Goal: Check status: Check status

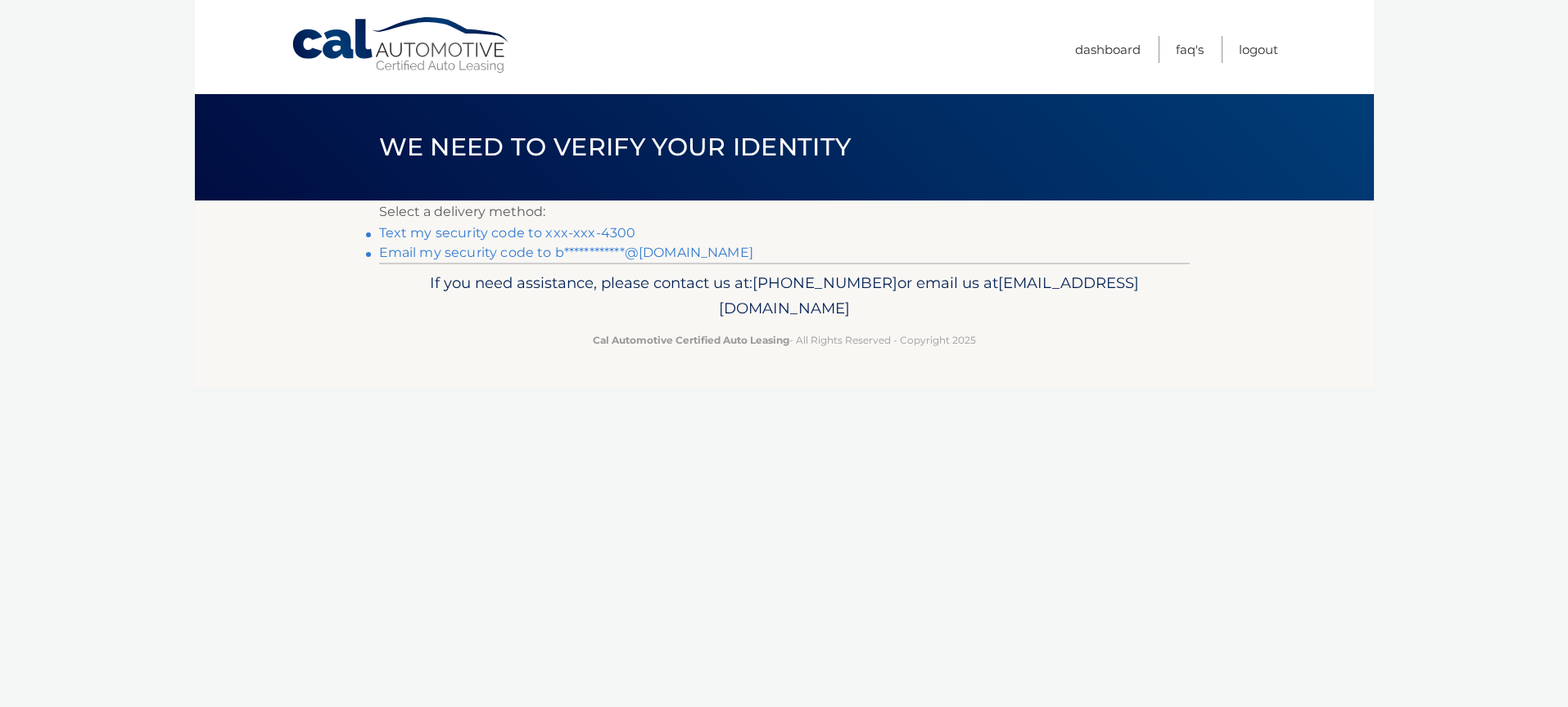
click at [577, 235] on link "Text my security code to xxx-xxx-4300" at bounding box center [507, 233] width 257 height 15
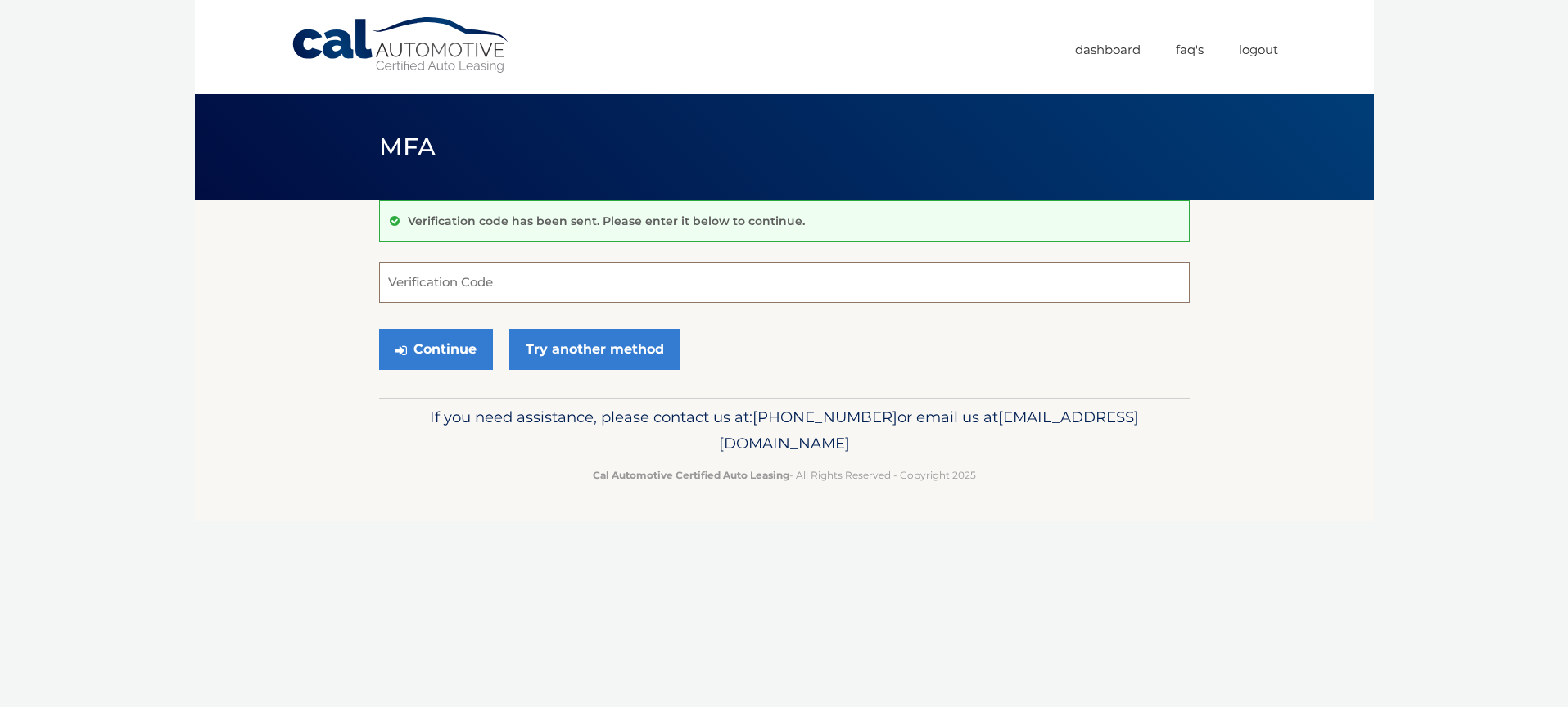
click at [512, 269] on input "Verification Code" at bounding box center [784, 282] width 810 height 41
type input "056437"
click at [459, 357] on button "Continue" at bounding box center [435, 350] width 113 height 41
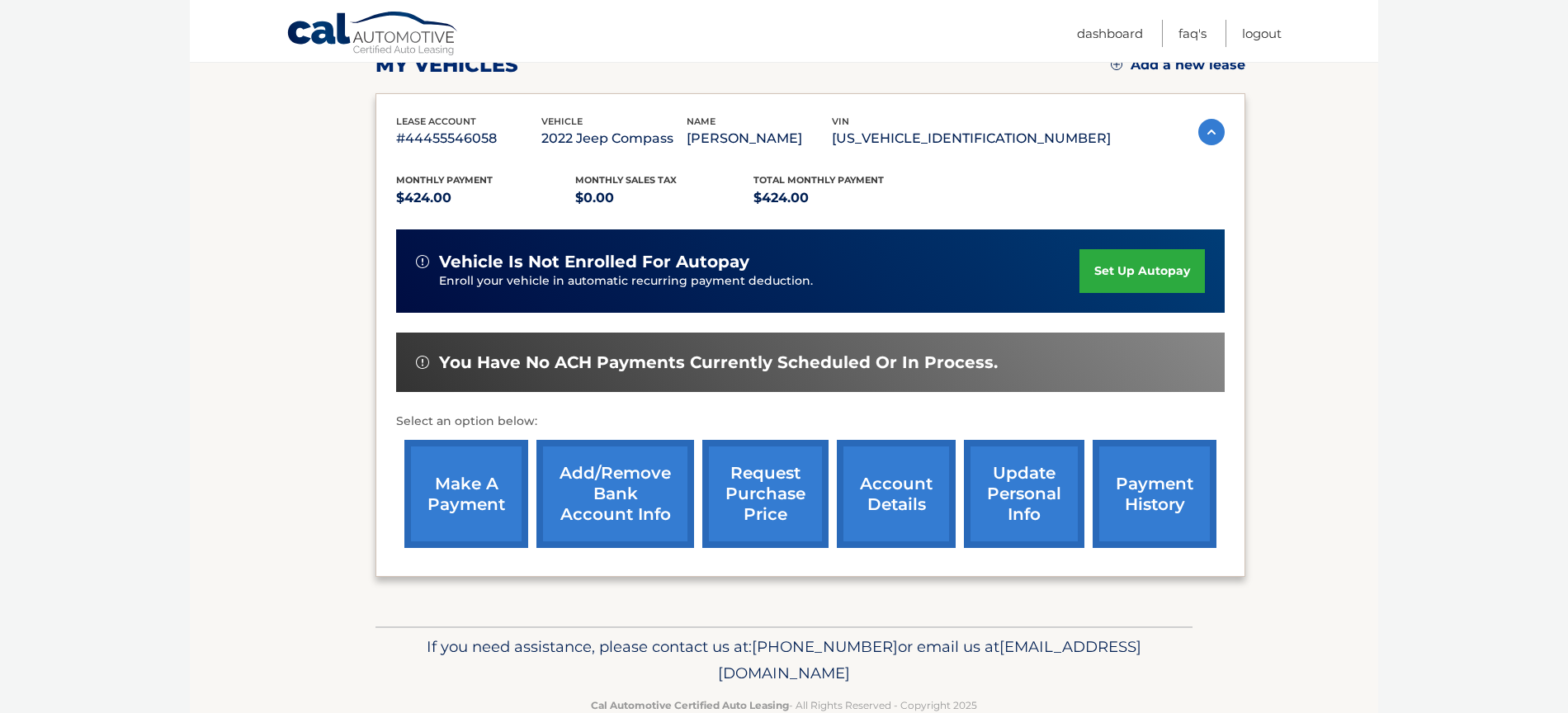
scroll to position [284, 0]
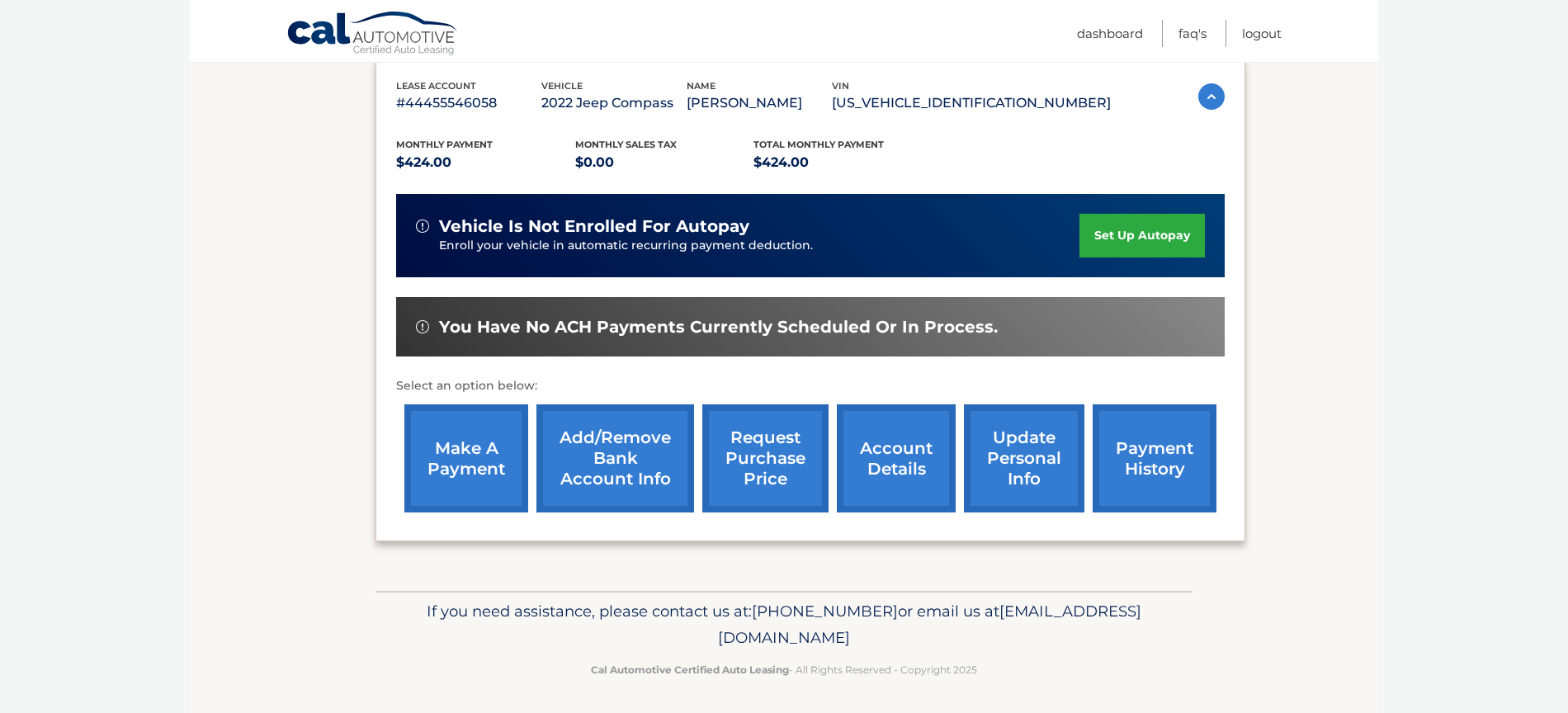
click at [919, 471] on link "account details" at bounding box center [896, 458] width 119 height 108
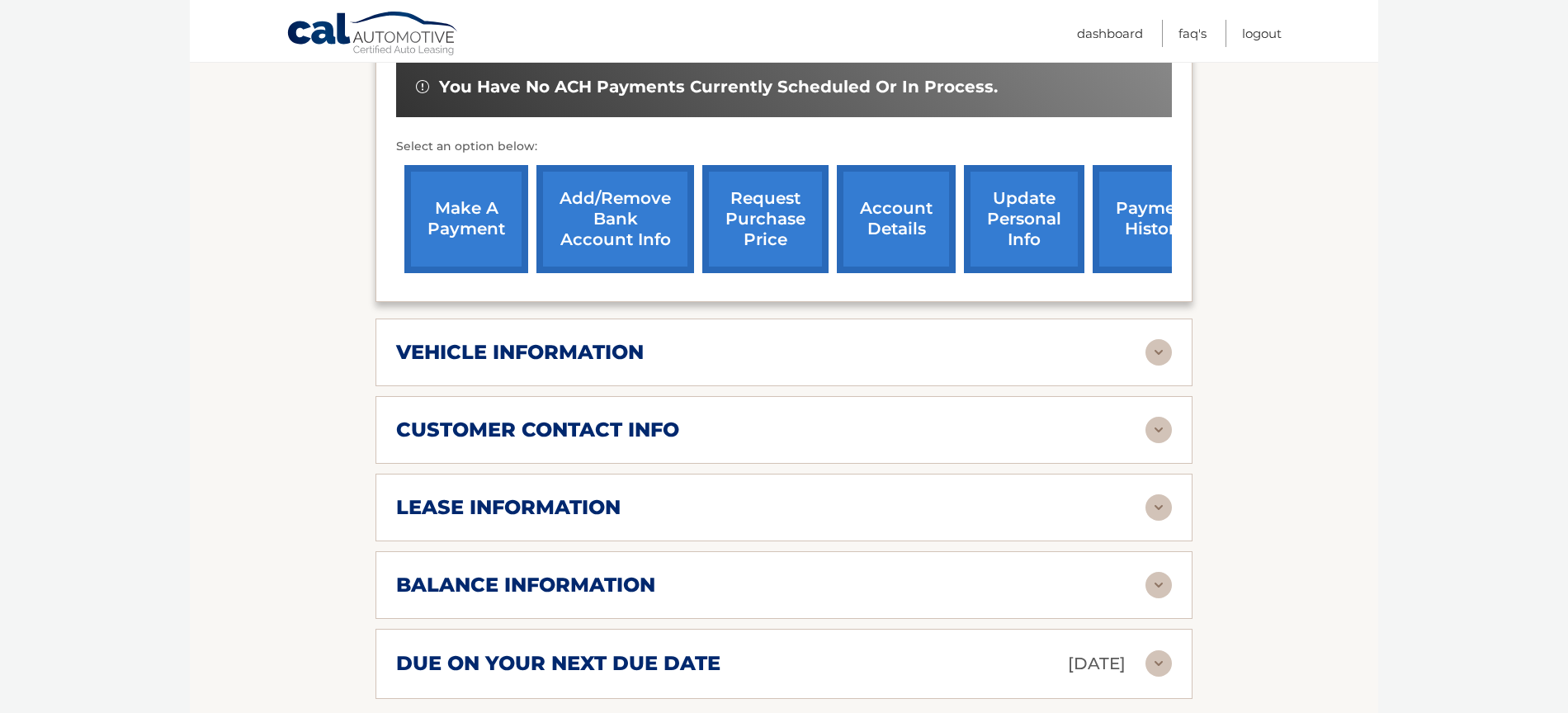
scroll to position [571, 0]
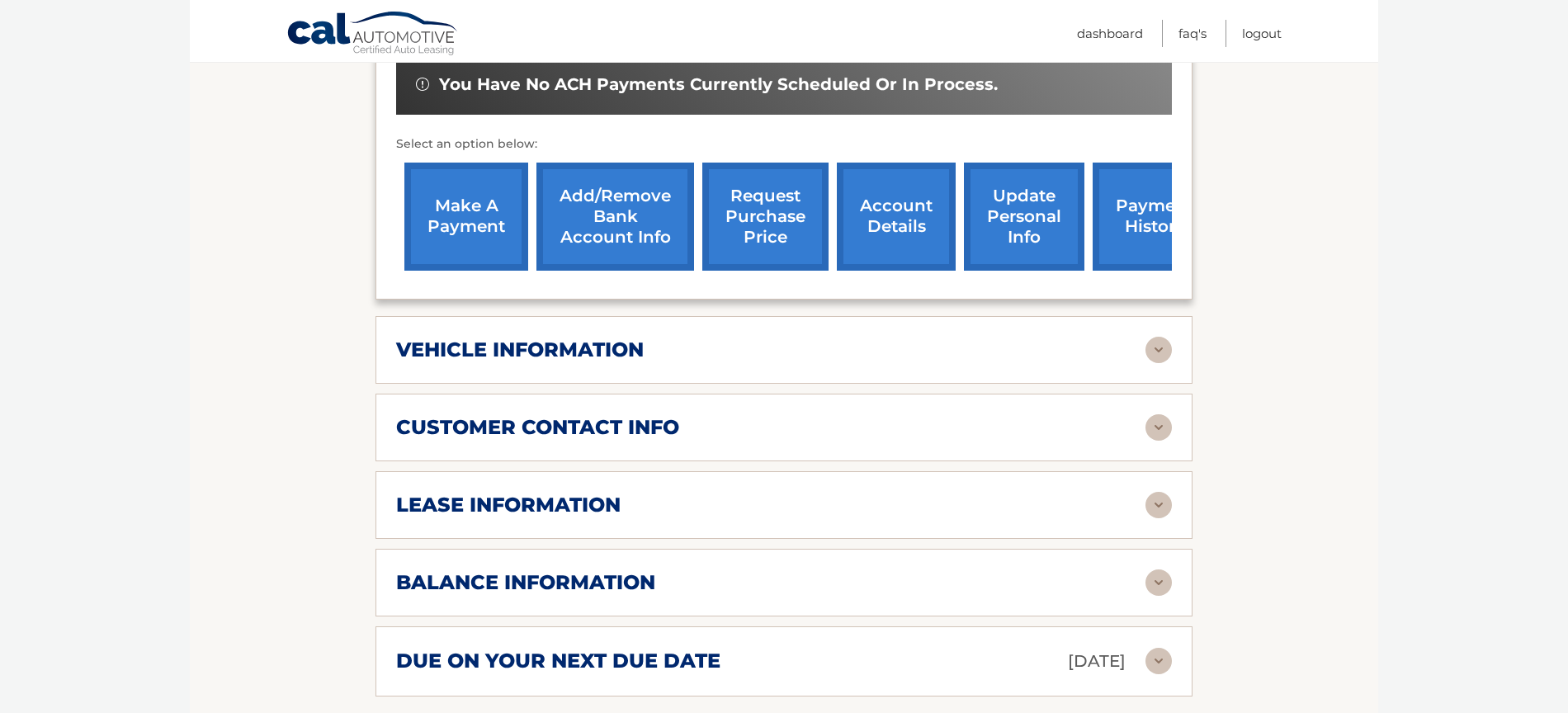
click at [1162, 337] on img at bounding box center [1158, 350] width 27 height 27
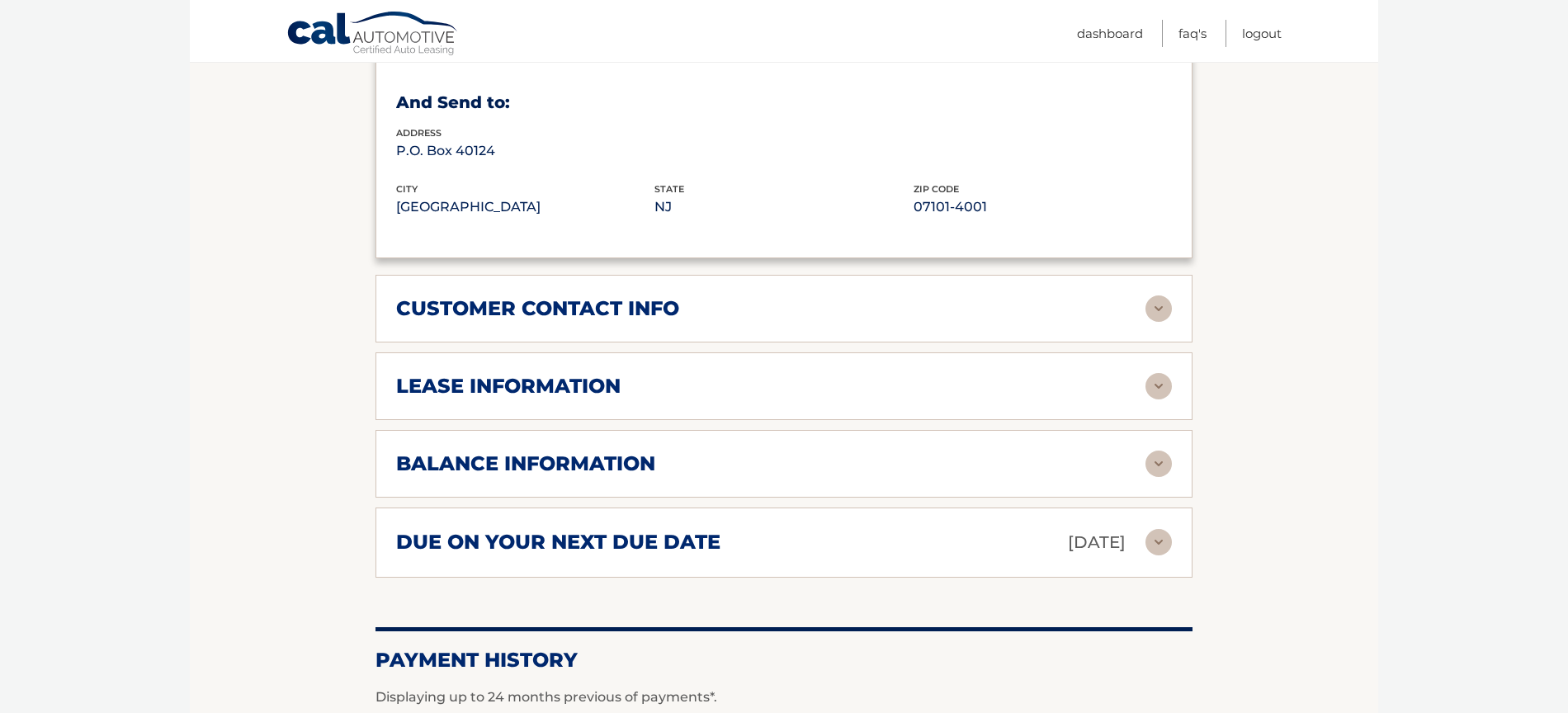
scroll to position [1173, 0]
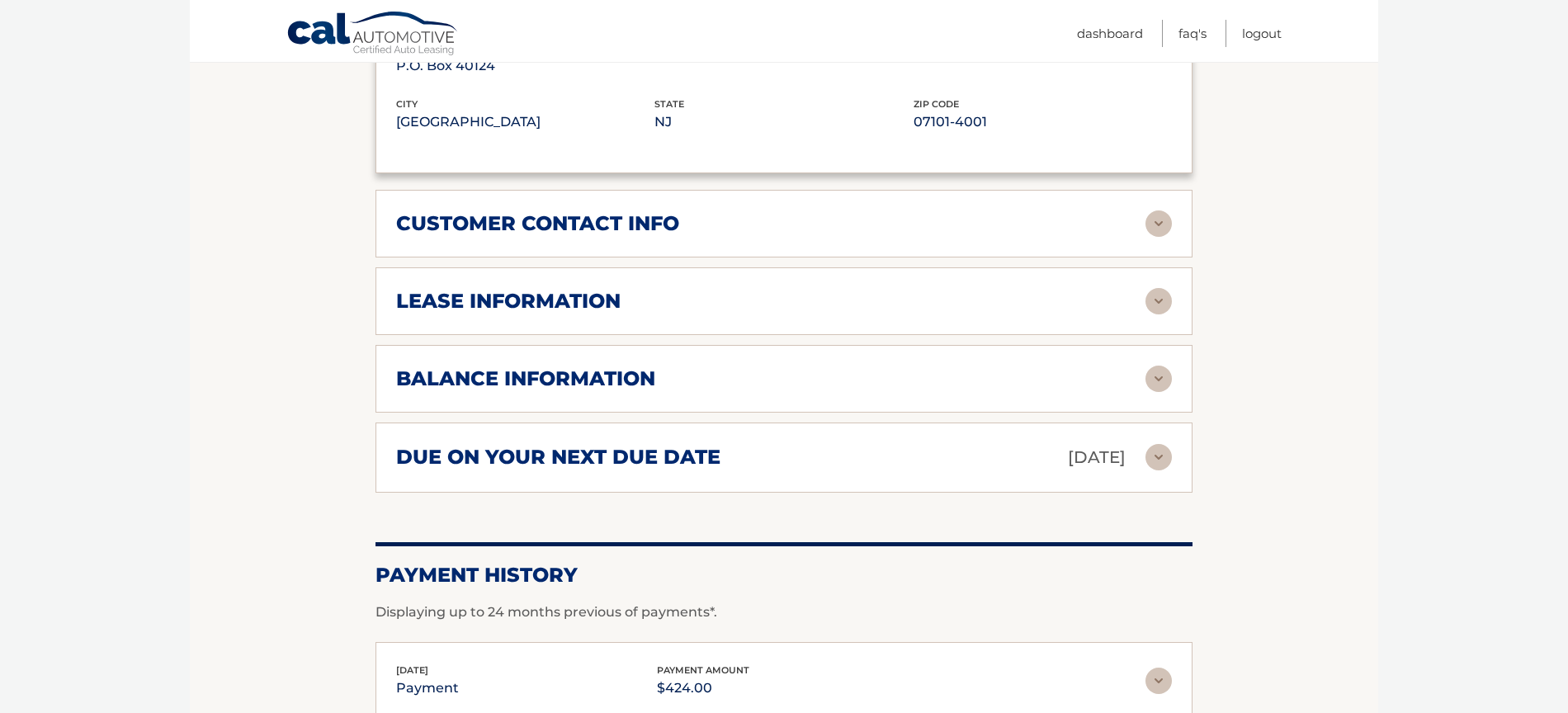
click at [1155, 288] on img at bounding box center [1158, 301] width 27 height 27
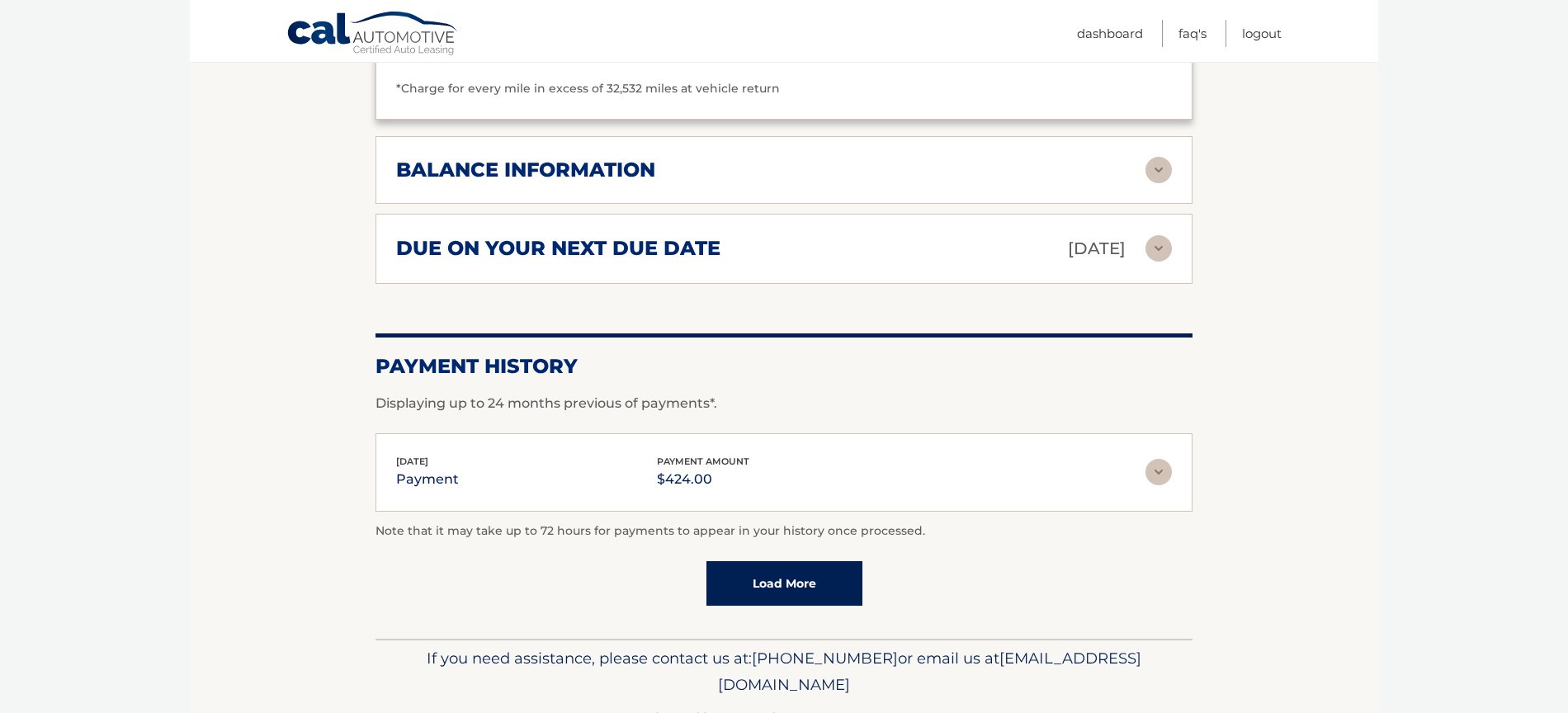
scroll to position [1718, 0]
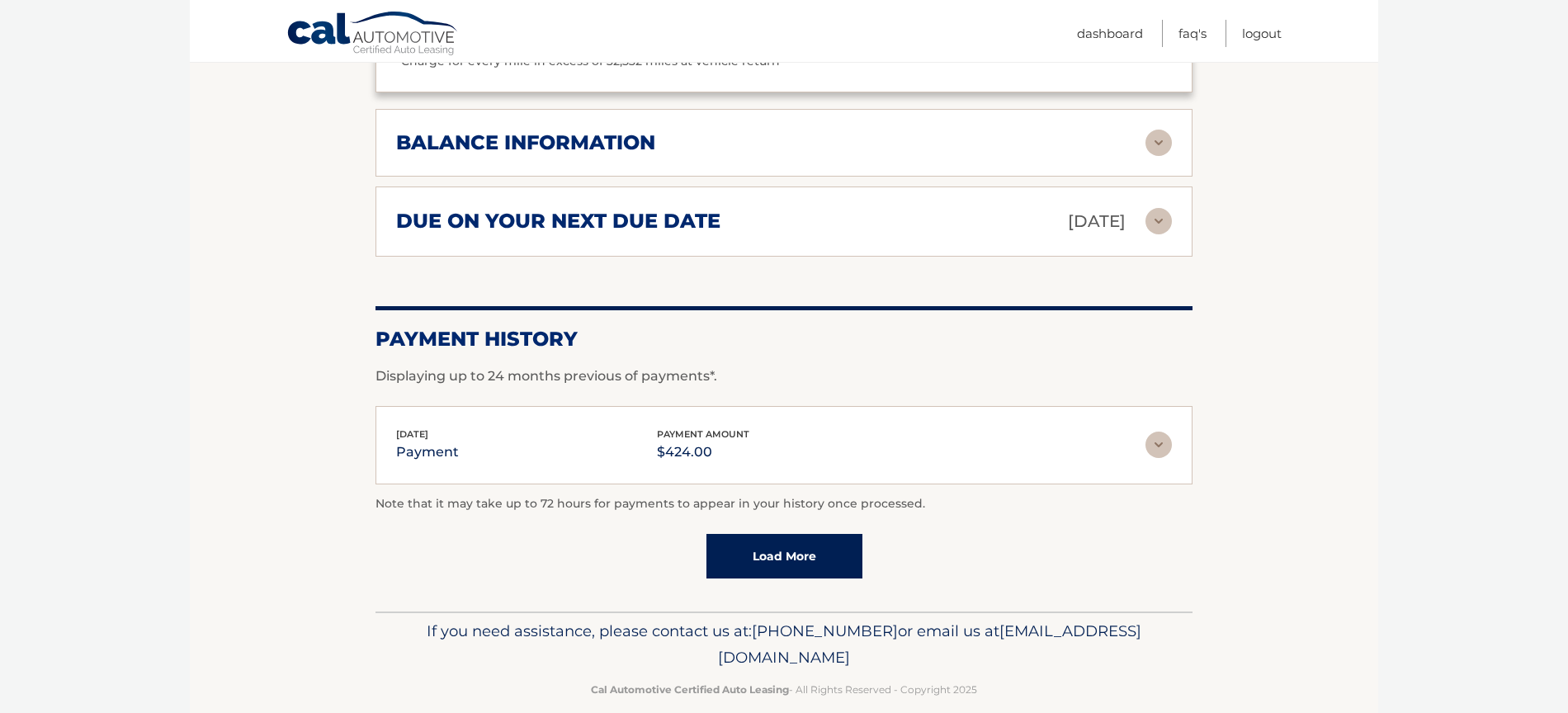
click at [781, 537] on link "Load More" at bounding box center [784, 556] width 156 height 45
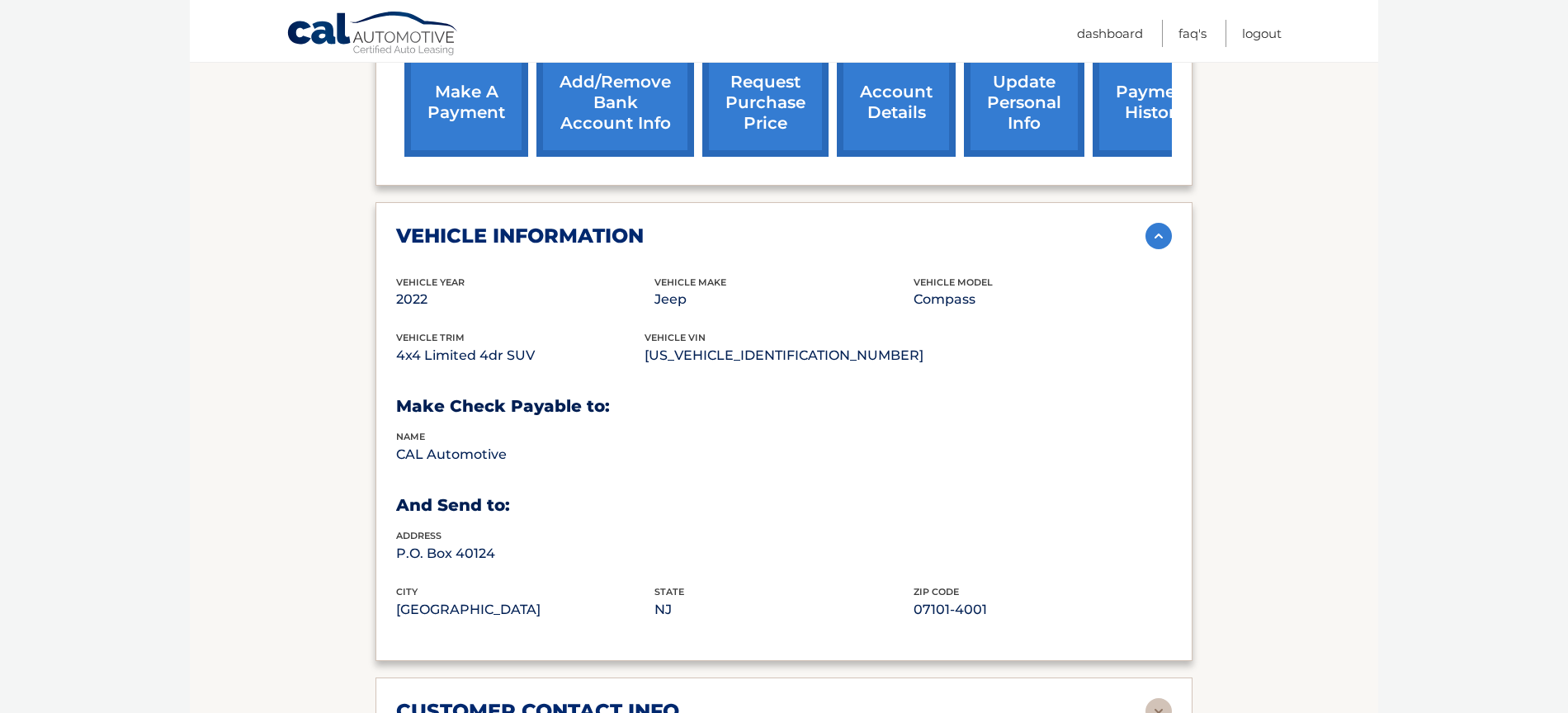
scroll to position [638, 0]
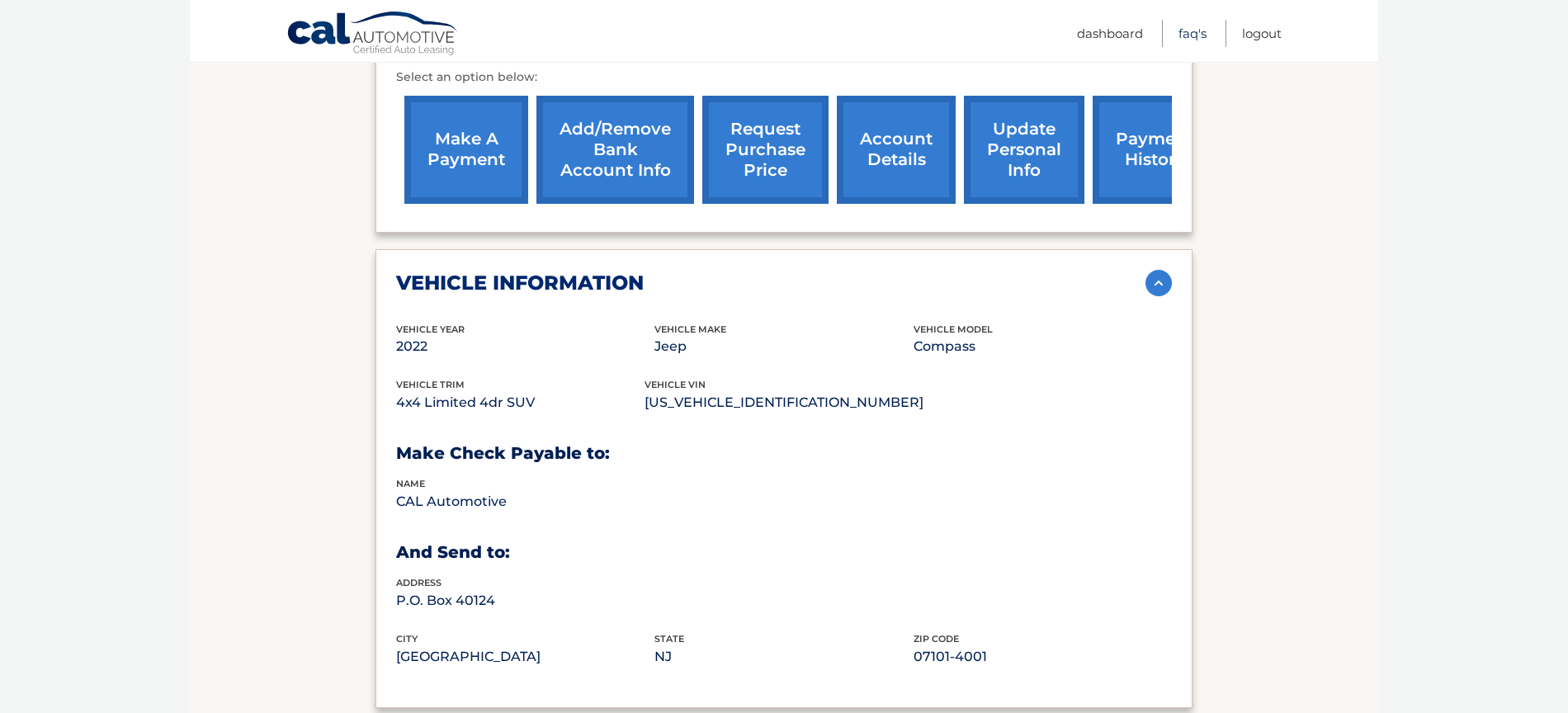
click at [1190, 28] on link "FAQ's" at bounding box center [1192, 34] width 28 height 28
